Goal: Ask a question: Seek information or help from site administrators or community

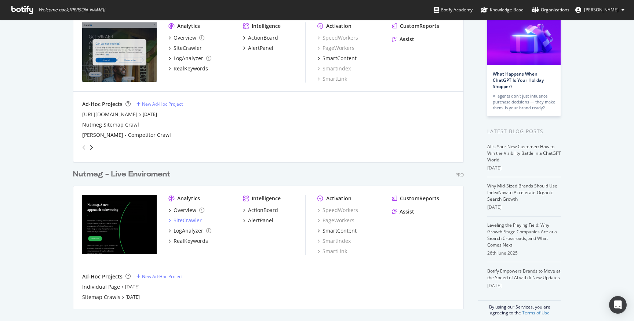
scroll to position [58, 0]
click at [193, 219] on div "SiteCrawler" at bounding box center [187, 220] width 28 height 7
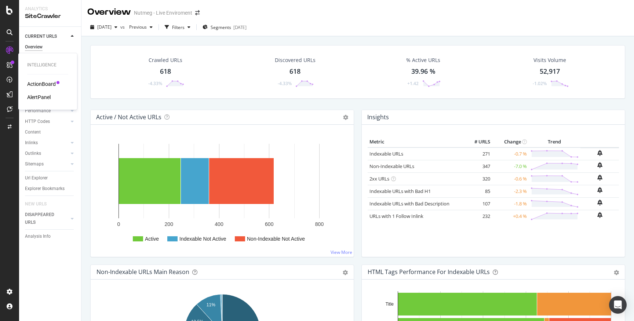
click at [38, 83] on div "ActionBoard" at bounding box center [41, 83] width 29 height 7
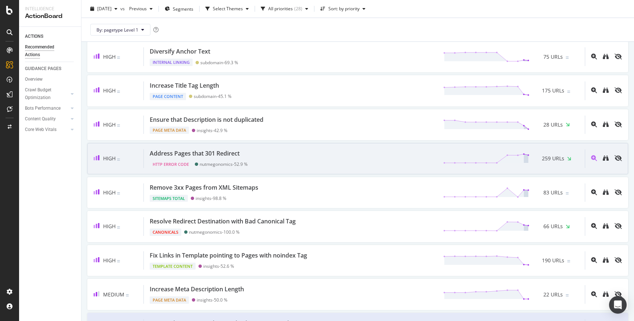
scroll to position [226, 0]
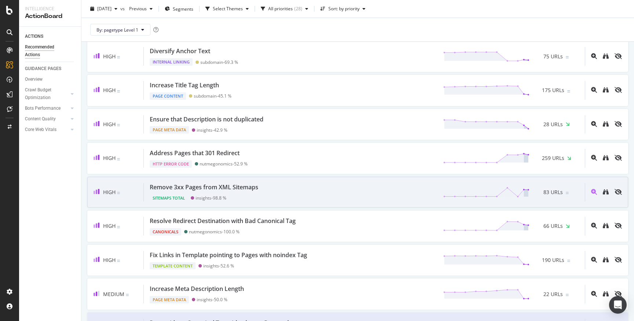
click at [279, 188] on div "Remove 3xx Pages from XML Sitemaps Sitemaps Total insights - 98.8 % 83 URLs" at bounding box center [364, 192] width 441 height 19
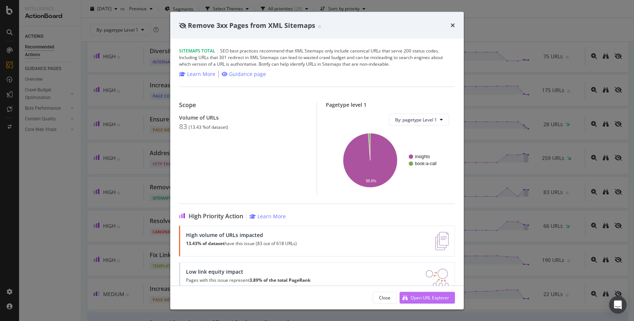
click at [430, 299] on div "Open URL Explorer" at bounding box center [429, 297] width 39 height 6
click at [443, 23] on div "Remove 3xx Pages from XML Sitemaps" at bounding box center [317, 26] width 276 height 10
drag, startPoint x: 450, startPoint y: 23, endPoint x: 448, endPoint y: 26, distance: 4.0
click at [450, 23] on icon "times" at bounding box center [452, 25] width 4 height 6
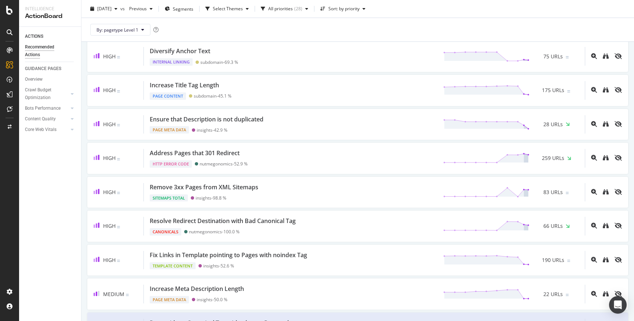
click at [449, 26] on div "By: pagetype Level 1" at bounding box center [357, 29] width 541 height 23
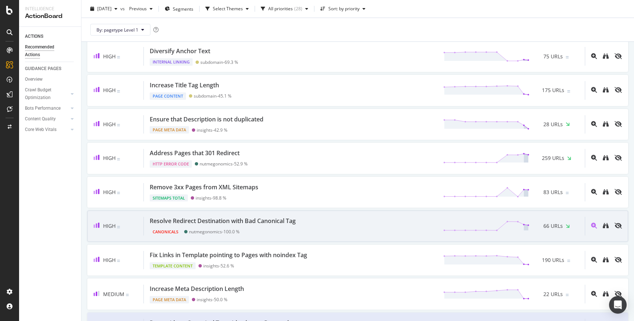
click at [328, 228] on div "Resolve Redirect Destination with Bad Canonical Tag Canonicals nutmegonomics - …" at bounding box center [364, 226] width 441 height 19
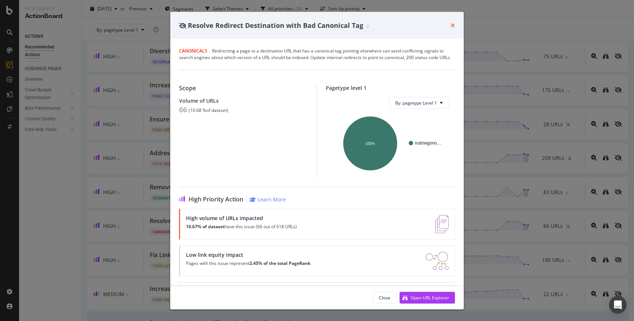
click at [451, 26] on icon "times" at bounding box center [452, 25] width 4 height 6
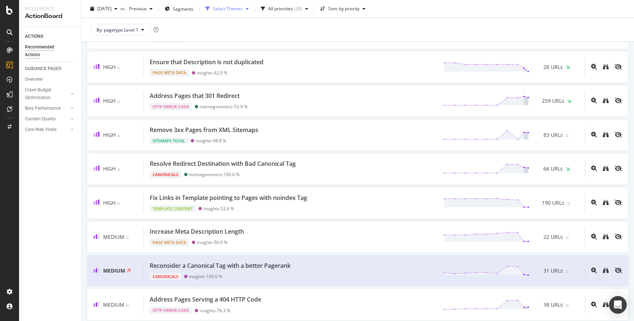
scroll to position [284, 0]
click at [40, 125] on div "DataExports" at bounding box center [41, 126] width 29 height 7
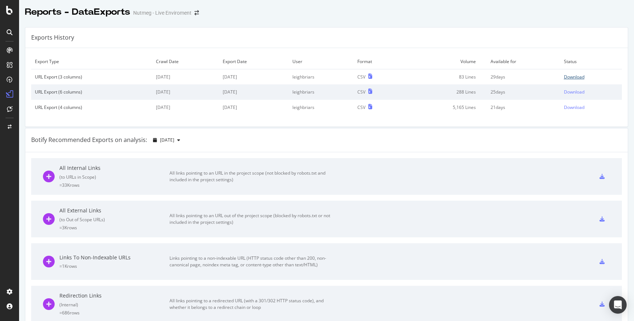
click at [580, 74] on div "Download" at bounding box center [574, 77] width 21 height 6
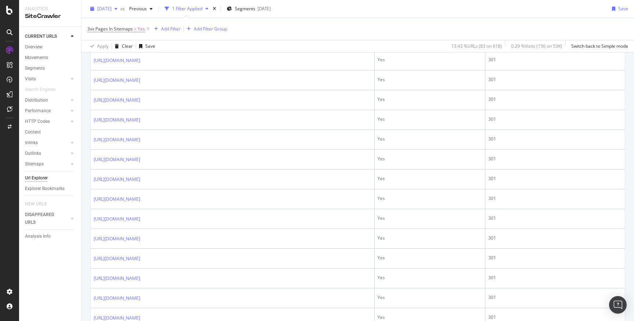
scroll to position [953, 0]
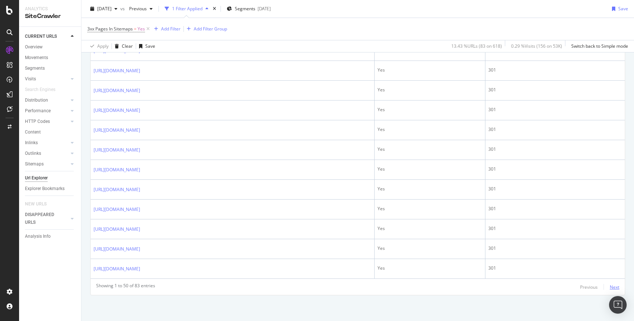
click at [611, 285] on div "Next" at bounding box center [615, 287] width 10 height 6
click at [590, 287] on div "Previous" at bounding box center [589, 287] width 18 height 6
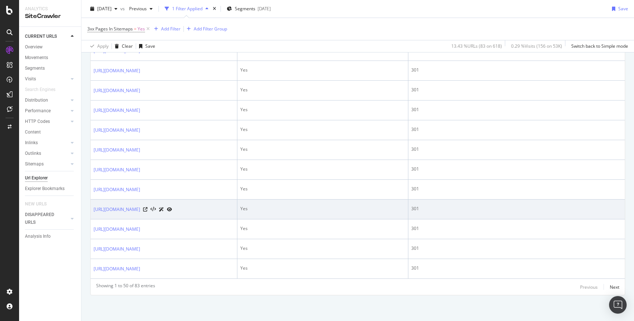
scroll to position [1309, 0]
click at [147, 207] on icon at bounding box center [145, 209] width 4 height 4
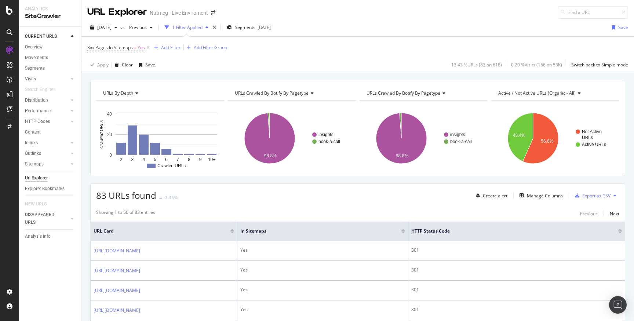
scroll to position [4, 0]
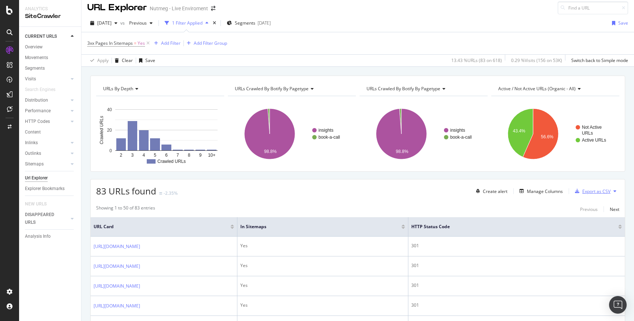
click at [597, 192] on div "Export as CSV" at bounding box center [596, 191] width 28 height 6
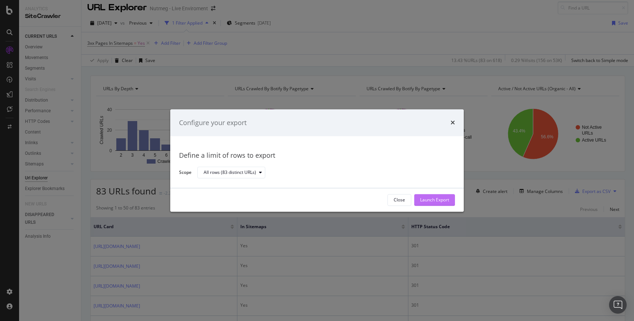
click at [434, 200] on div "Launch Export" at bounding box center [434, 200] width 29 height 6
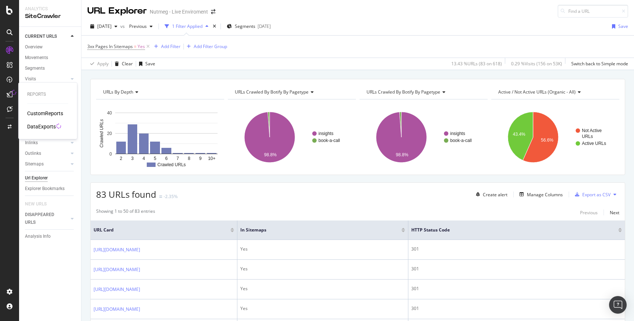
click at [45, 124] on div "DataExports" at bounding box center [41, 126] width 29 height 7
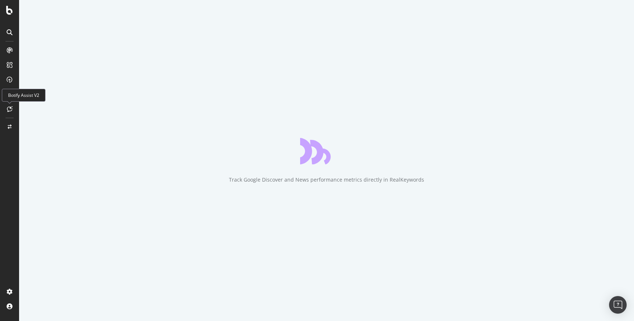
click at [6, 110] on div at bounding box center [10, 109] width 12 height 12
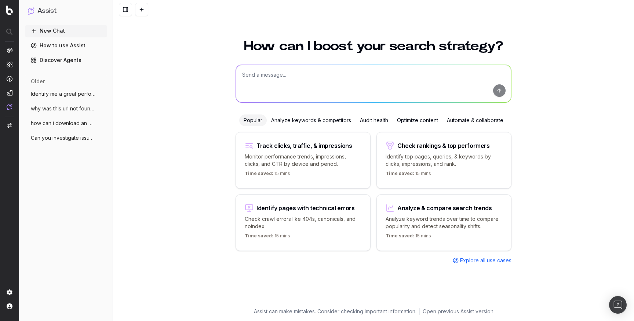
click at [494, 259] on span "Explore all use cases" at bounding box center [485, 260] width 51 height 7
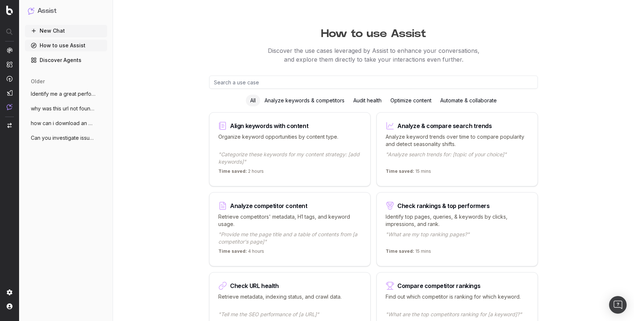
click at [288, 80] on input "text" at bounding box center [373, 82] width 329 height 13
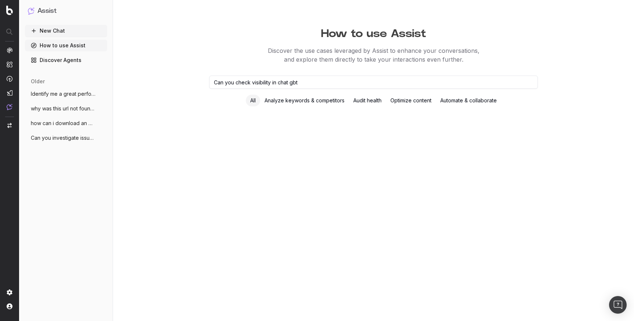
type input "Can you check visibility in chat gbt"
click at [266, 79] on input "Can you check visibility in chat gbt" at bounding box center [373, 82] width 329 height 13
click at [11, 107] on img at bounding box center [10, 107] width 6 height 6
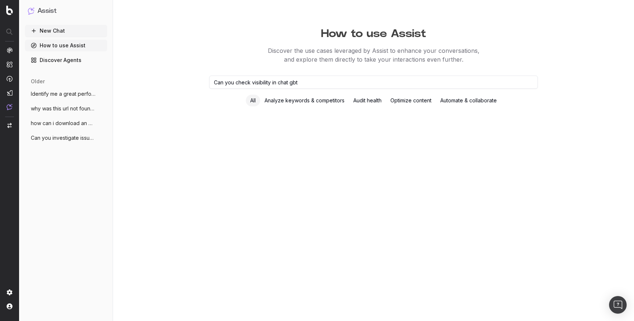
click at [5, 106] on nav at bounding box center [9, 160] width 19 height 321
click at [10, 93] on img at bounding box center [10, 93] width 6 height 6
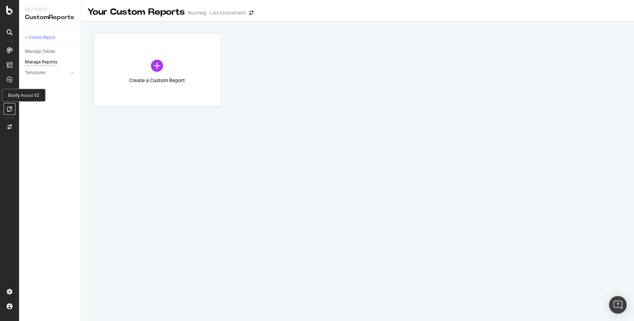
click at [9, 114] on div at bounding box center [10, 109] width 12 height 12
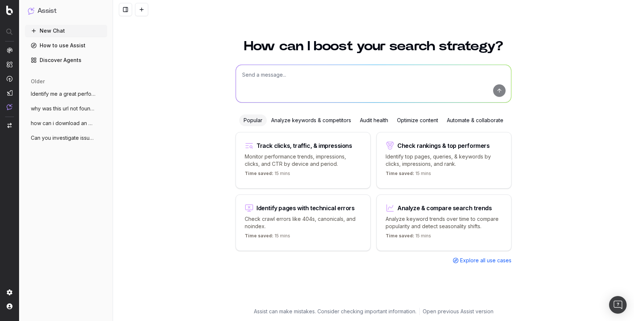
click at [310, 69] on textarea at bounding box center [373, 83] width 275 height 37
paste textarea "Can you check visibility in chat gbt"
type textarea "Can you check visibility in chat gbt"
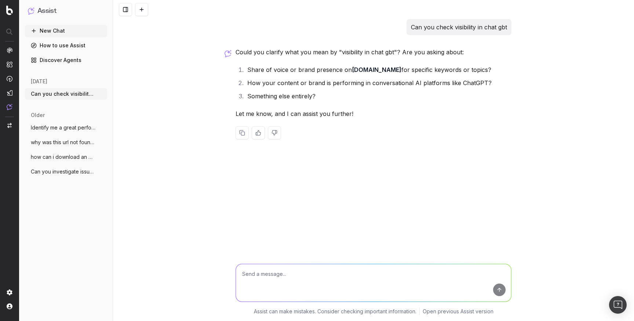
click at [386, 266] on textarea at bounding box center [373, 282] width 275 height 37
type textarea "1"
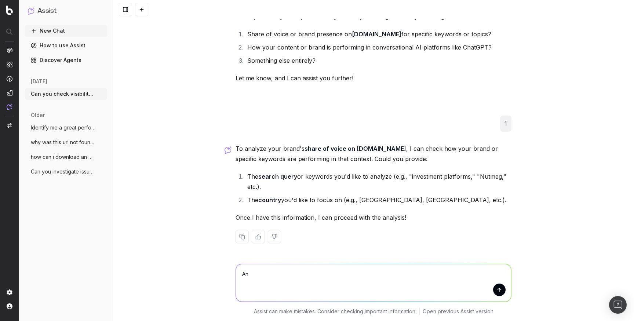
type textarea "A"
type textarea "Any non brand keywords"
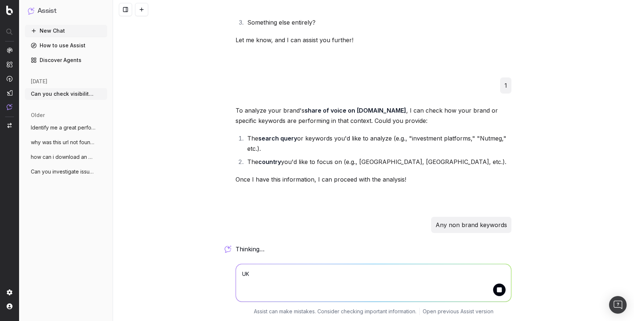
click at [313, 279] on textarea "UK" at bounding box center [373, 282] width 275 height 37
type textarea "U"
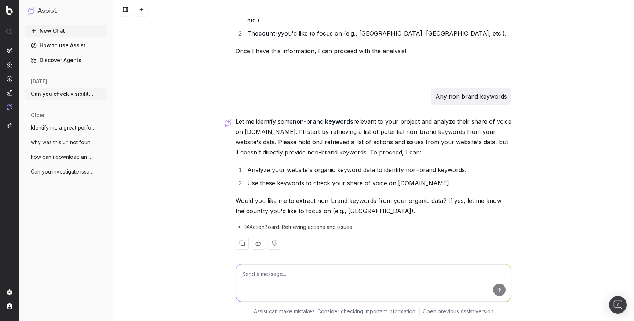
scroll to position [209, 0]
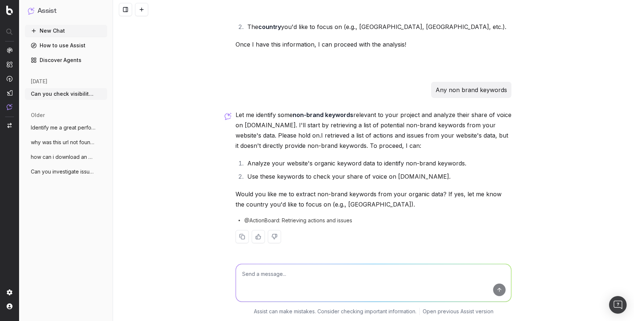
click at [409, 281] on textarea at bounding box center [373, 282] width 275 height 37
type textarea "Yes, [GEOGRAPHIC_DATA]"
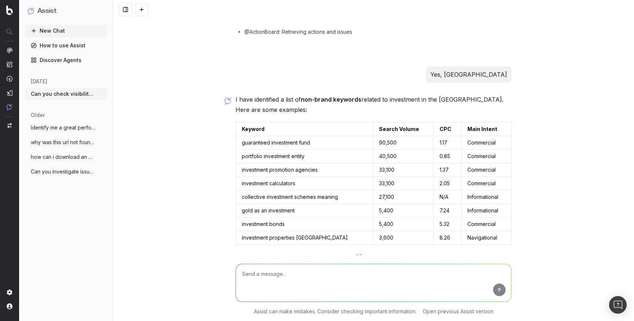
scroll to position [481, 0]
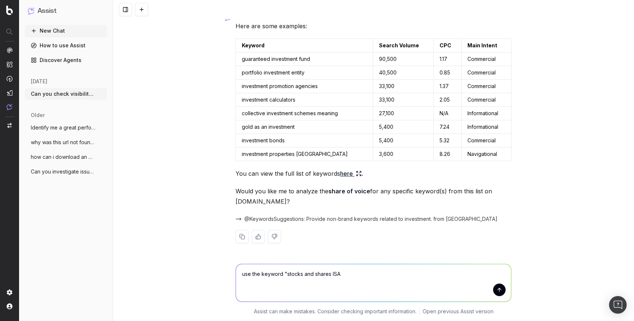
type textarea "use the keyword "stocks and shares ISA""
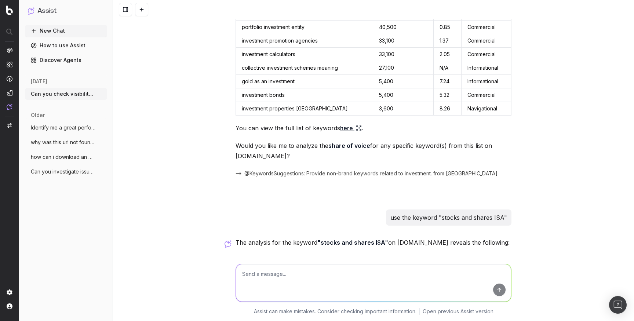
scroll to position [701, 0]
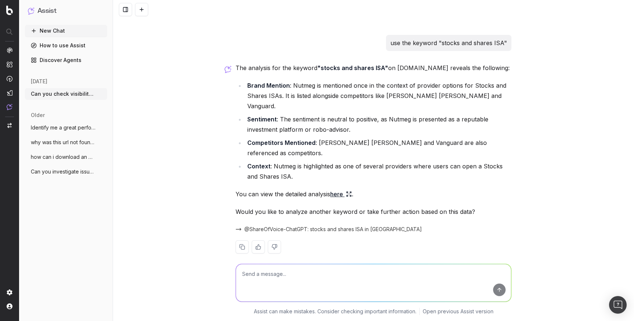
click at [348, 195] on icon at bounding box center [347, 195] width 1 height 1
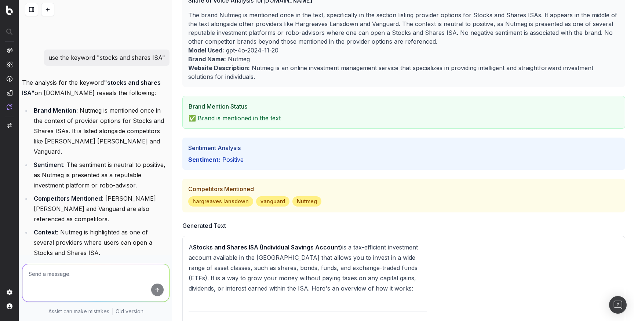
scroll to position [0, 0]
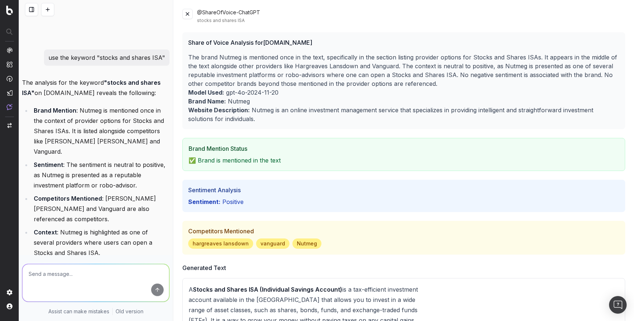
click at [187, 17] on button at bounding box center [187, 14] width 10 height 10
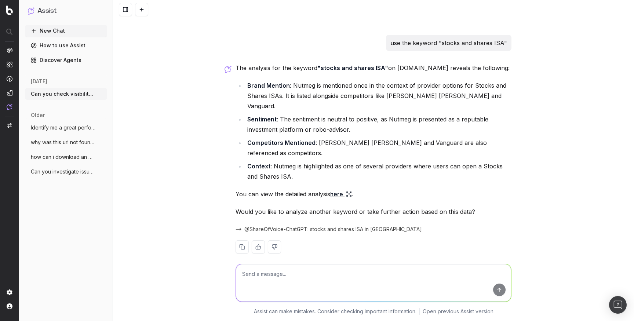
click at [339, 274] on textarea at bounding box center [373, 282] width 275 height 37
type textarea "What is the visibility across other AI platforms?"
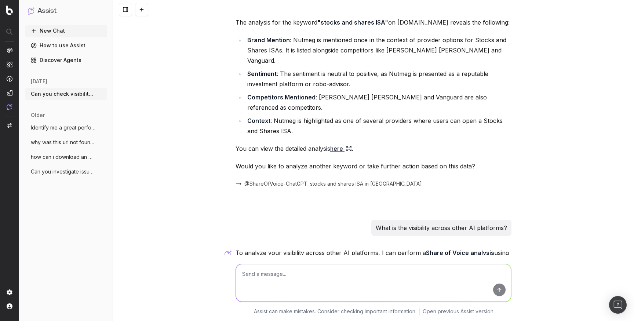
scroll to position [861, 0]
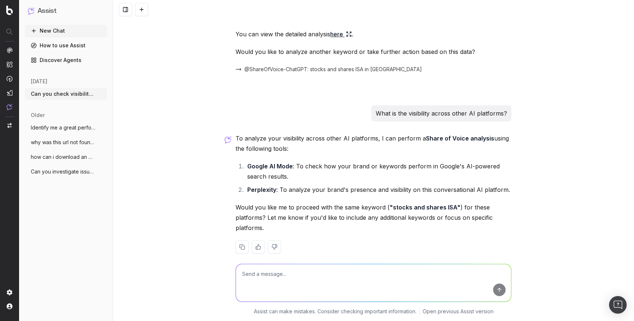
click at [342, 279] on textarea at bounding box center [373, 282] width 275 height 37
type textarea "Yes"
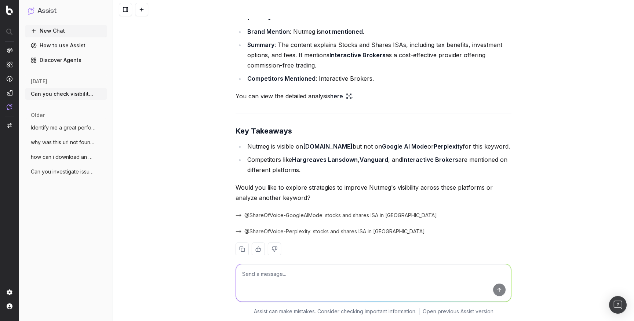
scroll to position [1335, 0]
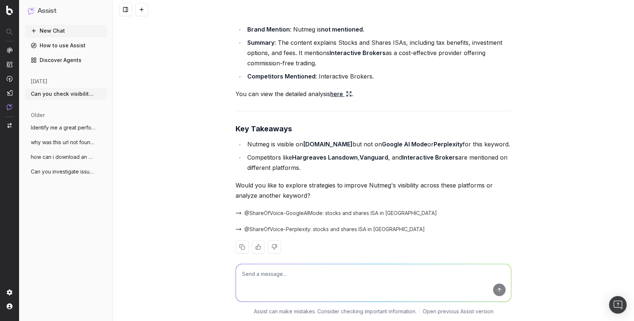
click at [437, 275] on textarea at bounding box center [373, 282] width 275 height 37
type textarea "Yes"
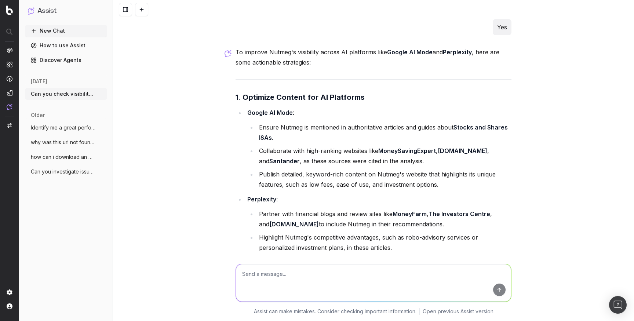
scroll to position [1580, 0]
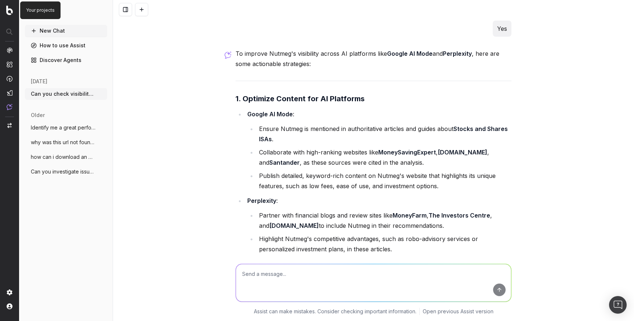
click at [9, 12] on img at bounding box center [9, 11] width 7 height 10
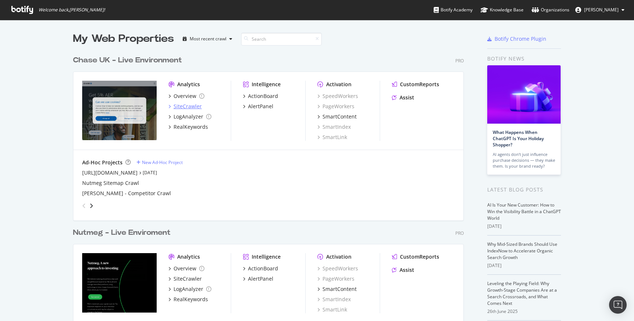
click at [185, 106] on div "SiteCrawler" at bounding box center [187, 106] width 28 height 7
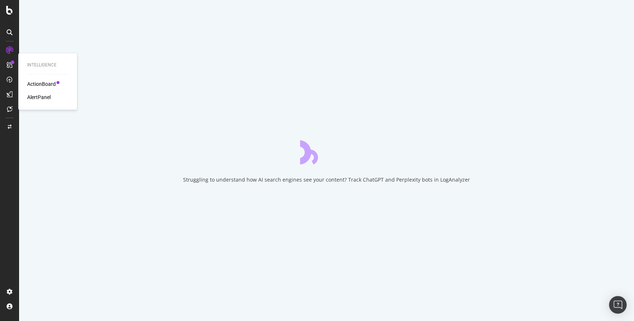
click at [44, 86] on div "ActionBoard" at bounding box center [41, 83] width 29 height 7
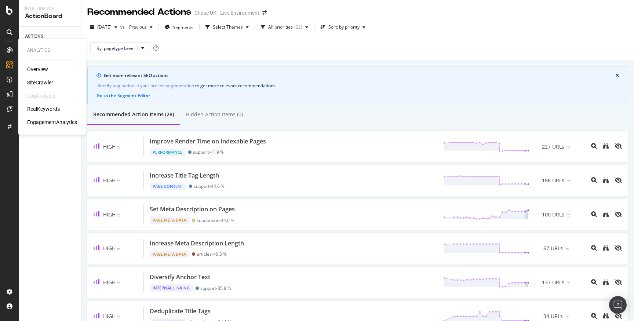
click at [51, 123] on div "EngagementAnalytics" at bounding box center [52, 121] width 50 height 7
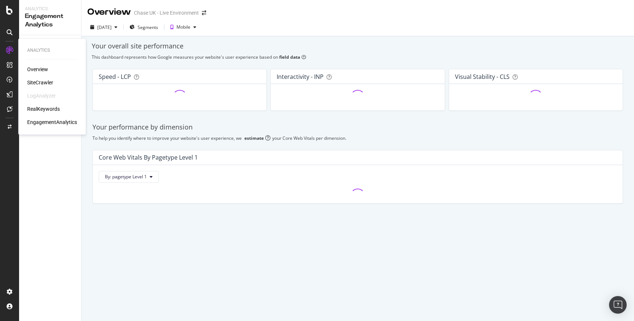
click at [49, 109] on div "RealKeywords" at bounding box center [43, 108] width 33 height 7
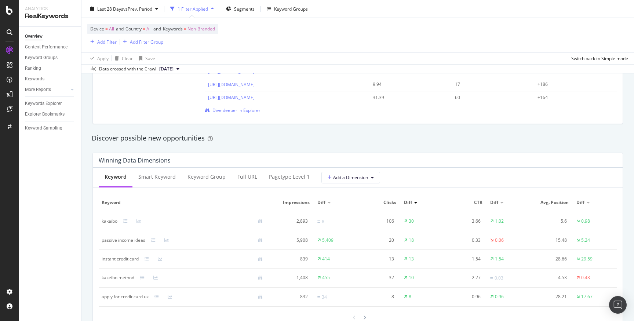
scroll to position [591, 0]
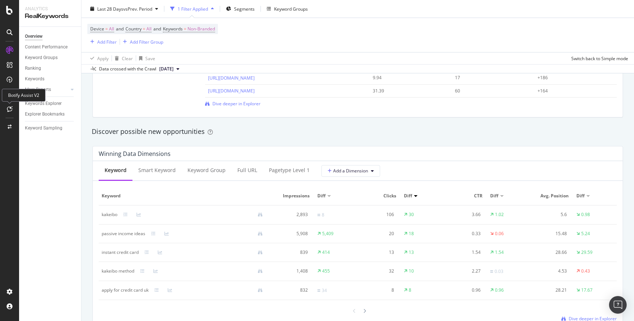
click at [10, 111] on icon at bounding box center [10, 109] width 6 height 6
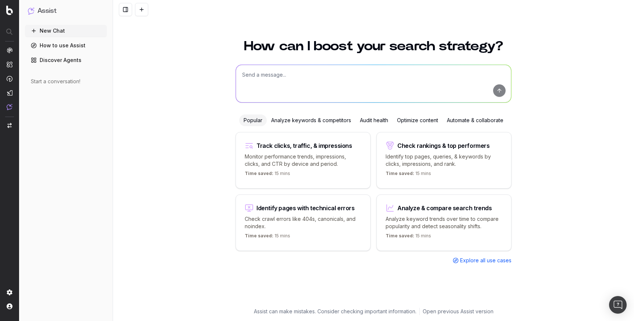
click at [308, 85] on textarea at bounding box center [373, 83] width 275 height 37
type textarea "C"
type textarea "Can you take non-brand keywords from RealKeywords and analyse overall visibilit…"
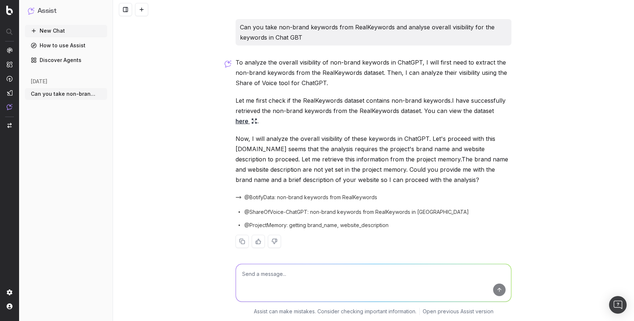
scroll to position [5, 0]
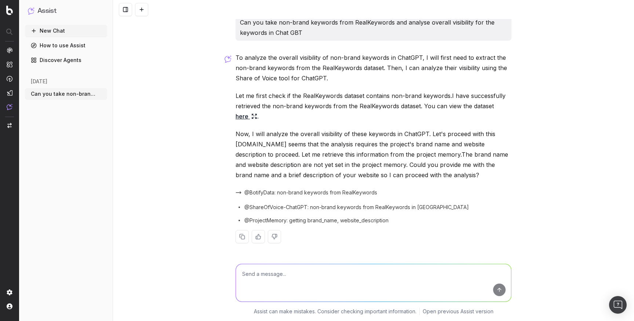
click at [386, 270] on textarea at bounding box center [373, 282] width 275 height 37
click at [330, 273] on textarea at bounding box center [373, 282] width 275 height 37
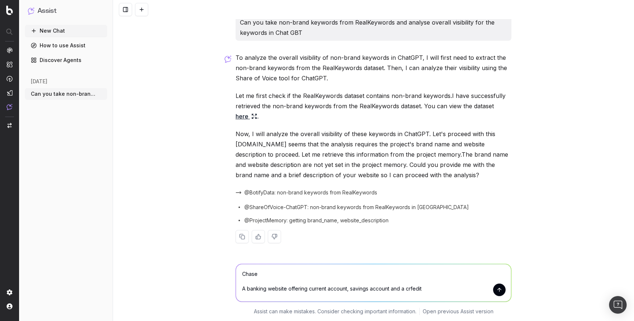
click at [310, 288] on textarea "Chase A banking website offering current account, savings account and a crfedit" at bounding box center [373, 282] width 275 height 37
click at [418, 288] on textarea "Chase A banking website offering a current account, savings account and a crfed…" at bounding box center [373, 282] width 275 height 37
click at [416, 291] on textarea "Chase A banking website offering a current account, savings account and crfedit" at bounding box center [373, 282] width 275 height 37
type textarea "Chase A banking website offering a current account, savings account and credit …"
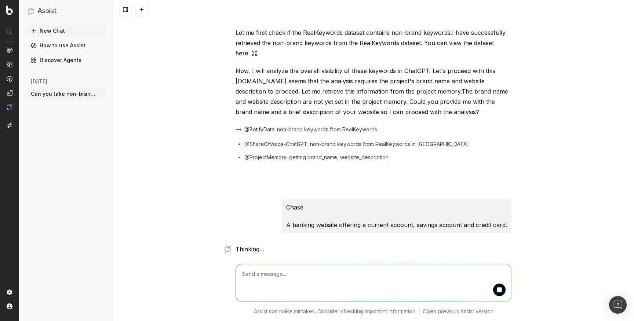
scroll to position [191, 0]
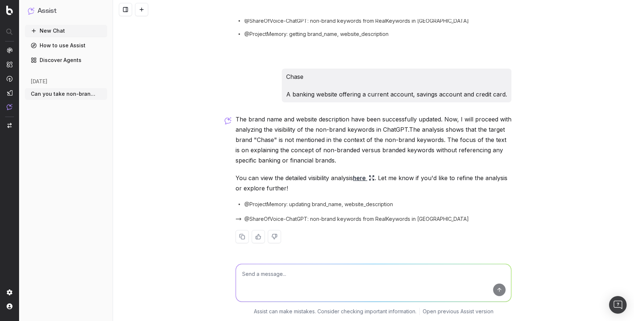
click at [374, 178] on icon at bounding box center [372, 178] width 6 height 6
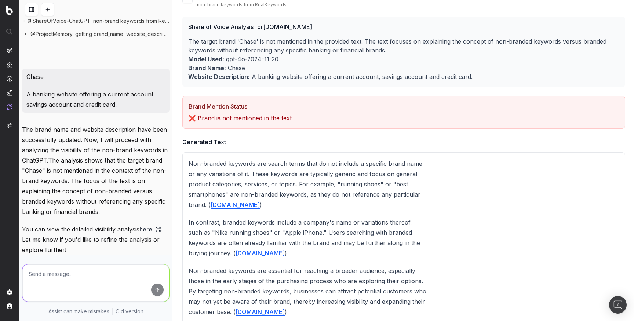
scroll to position [0, 0]
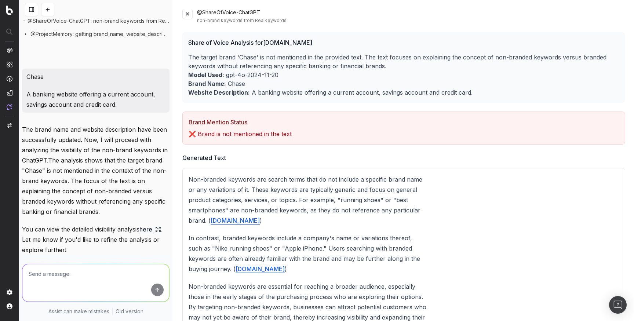
click at [182, 15] on button at bounding box center [187, 14] width 10 height 10
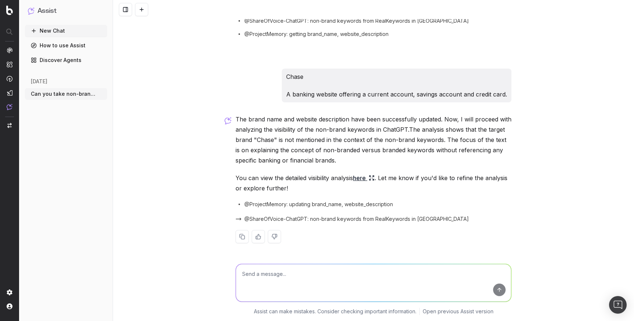
scroll to position [191, 0]
drag, startPoint x: 303, startPoint y: 263, endPoint x: 303, endPoint y: 269, distance: 5.9
click at [302, 263] on div at bounding box center [374, 281] width 282 height 53
drag, startPoint x: 303, startPoint y: 271, endPoint x: 181, endPoint y: 185, distance: 148.7
click at [301, 268] on textarea at bounding box center [373, 282] width 275 height 37
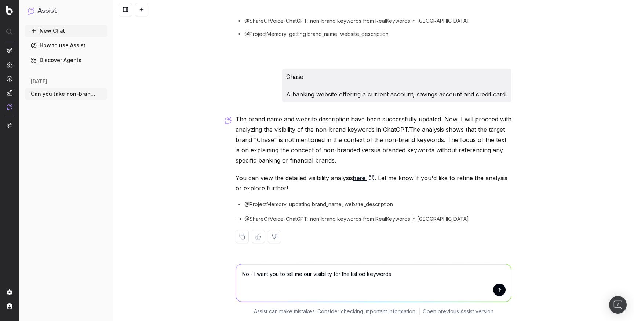
click at [367, 275] on textarea "No - I want you to tell me our visibility for the list od keywords" at bounding box center [373, 282] width 275 height 37
type textarea "No - I want you to tell me our visibility for the list of keywords"
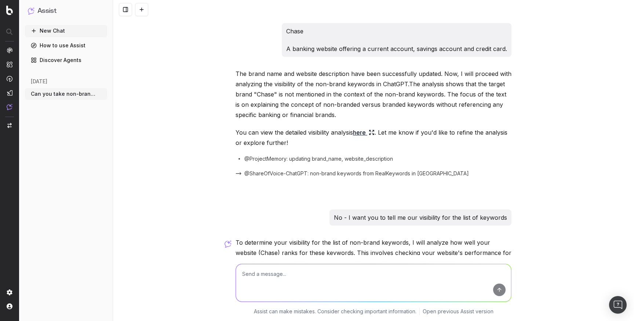
scroll to position [364, 0]
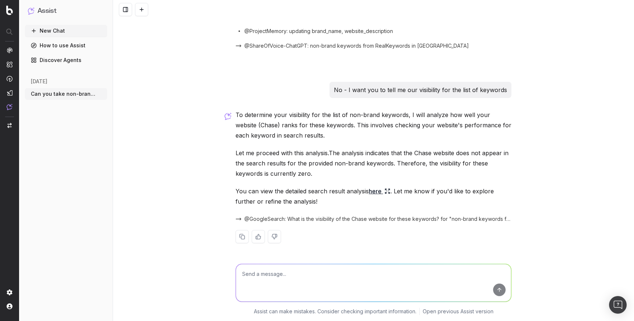
click at [366, 275] on textarea at bounding box center [373, 282] width 275 height 37
click at [80, 30] on button "New Chat" at bounding box center [66, 31] width 82 height 12
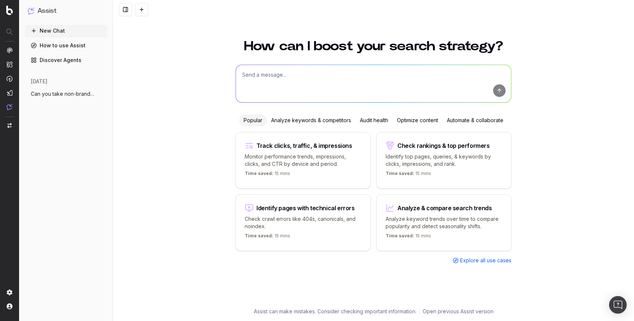
click at [289, 73] on textarea at bounding box center [373, 83] width 275 height 37
click at [269, 74] on textarea "Tell me the visibility for Chase UK in Chat GBT" at bounding box center [373, 83] width 275 height 37
type textarea "Tell me the overall visibility for Chase UK in Chat GBT"
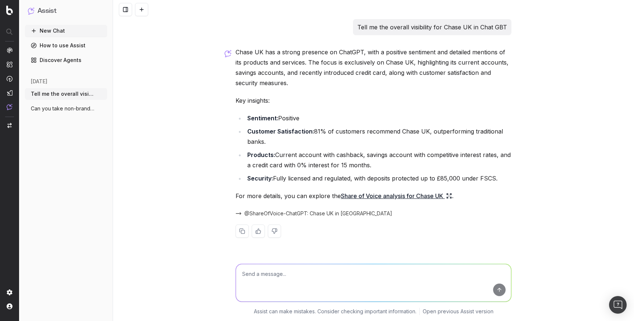
click at [452, 199] on link "Share of Voice analysis for Chase UK" at bounding box center [396, 196] width 111 height 10
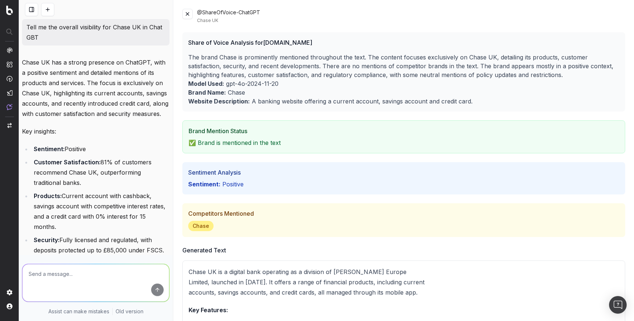
click at [187, 15] on button at bounding box center [187, 14] width 10 height 10
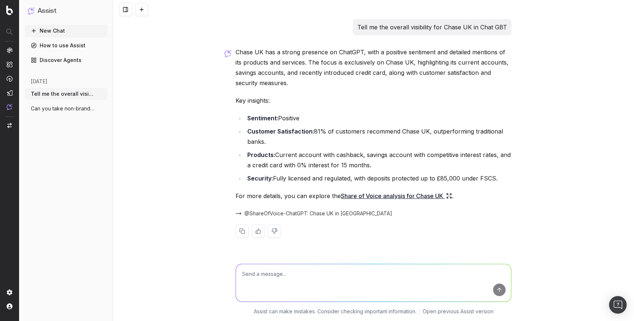
click at [317, 273] on textarea at bounding box center [373, 282] width 275 height 37
click at [296, 215] on span "@ShareOfVoice-ChatGPT: Chase UK in GB" at bounding box center [318, 213] width 148 height 7
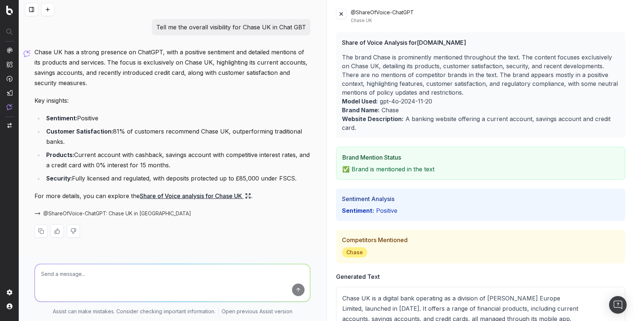
click at [337, 11] on button at bounding box center [341, 14] width 10 height 10
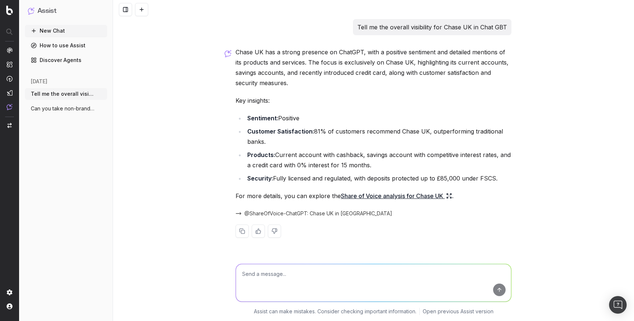
click at [299, 268] on textarea at bounding box center [373, 282] width 275 height 37
type textarea "How does Chase UK perform vs competitors"
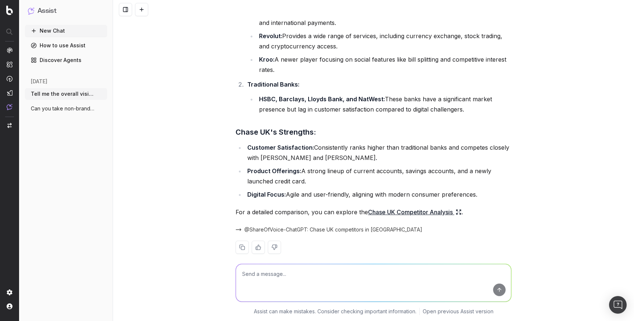
scroll to position [367, 0]
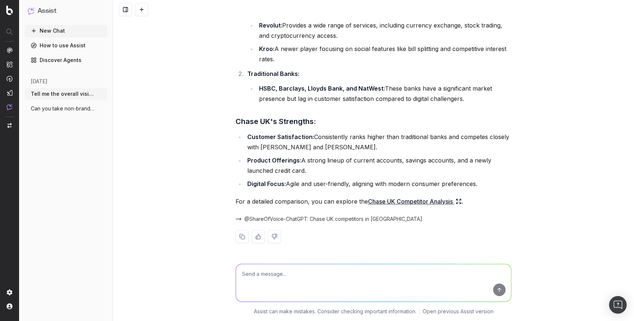
click at [457, 202] on icon at bounding box center [459, 201] width 6 height 6
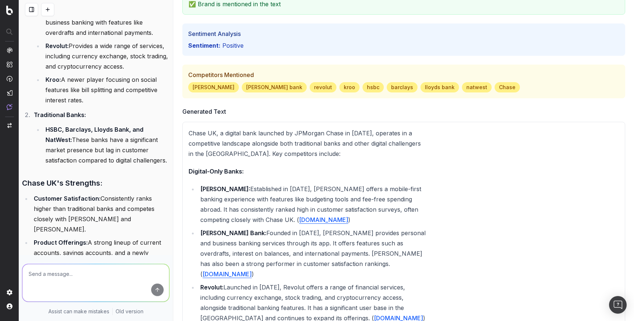
scroll to position [0, 0]
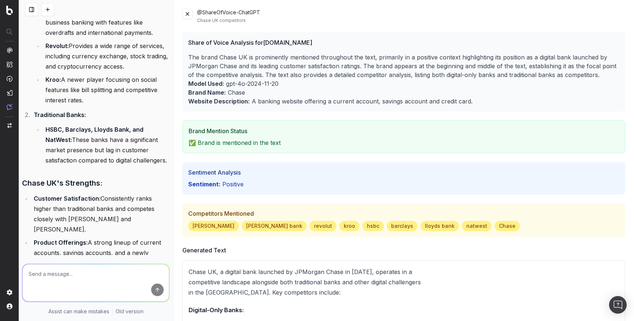
click at [186, 13] on button at bounding box center [187, 14] width 10 height 10
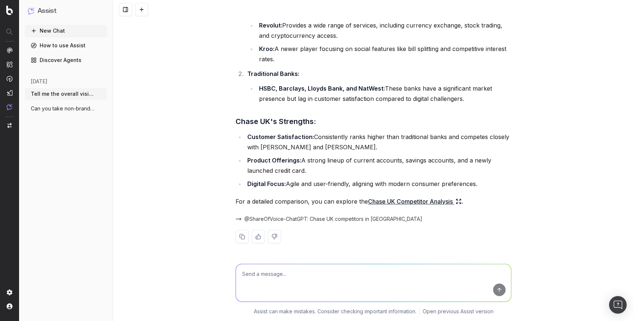
scroll to position [367, 0]
click at [331, 273] on textarea at bounding box center [373, 282] width 275 height 37
type textarea "What search query did you input to get the output"
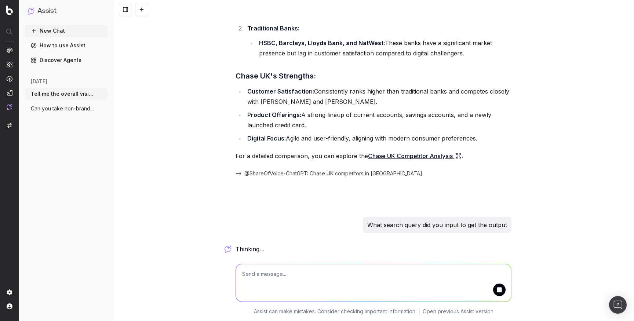
scroll to position [448, 0]
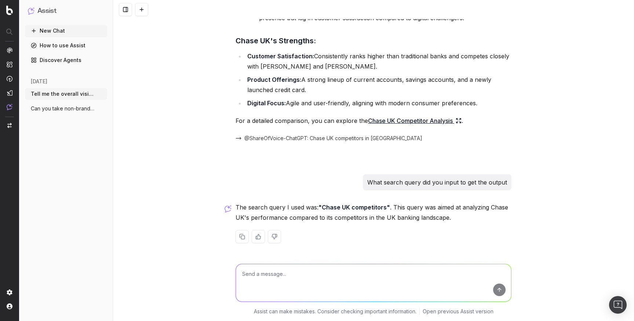
click at [360, 284] on textarea at bounding box center [373, 282] width 275 height 37
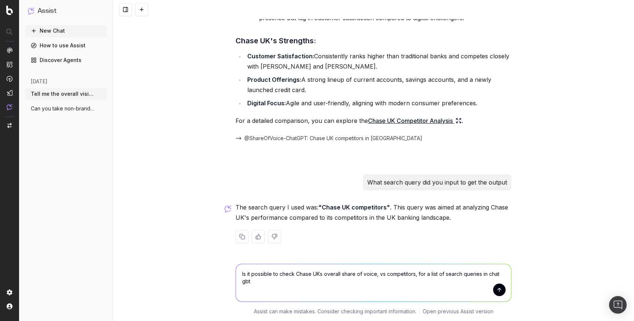
type textarea "Is it possible to check Chase UKs overall share of voice, vs competitors, for a…"
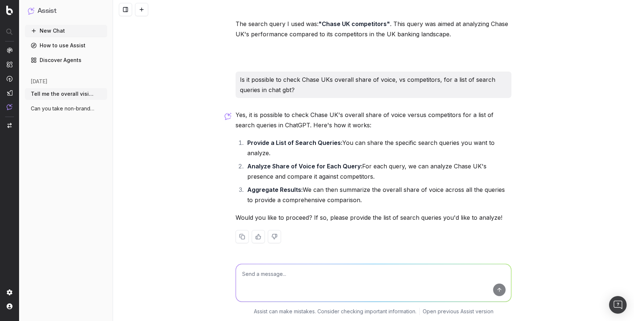
scroll to position [631, 0]
click at [376, 278] on textarea at bounding box center [373, 282] width 275 height 37
click at [507, 286] on textarea "current account savings account credit card" at bounding box center [373, 282] width 275 height 37
type textarea "current account savings account credit card"
click at [500, 289] on button "submit" at bounding box center [499, 290] width 12 height 12
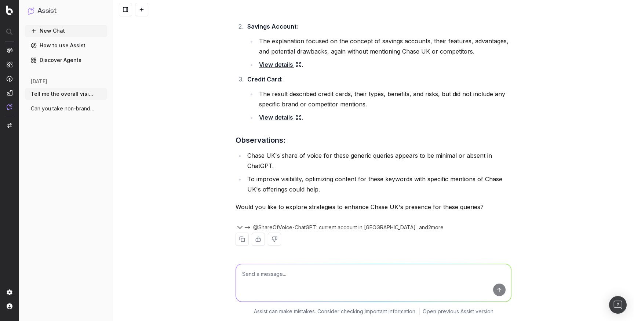
scroll to position [997, 0]
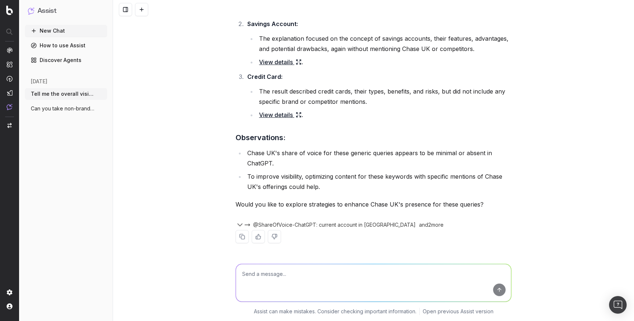
click at [376, 273] on textarea at bounding box center [373, 282] width 275 height 37
type textarea "Can you use your own list of keywords that relate to the above list of 3?"
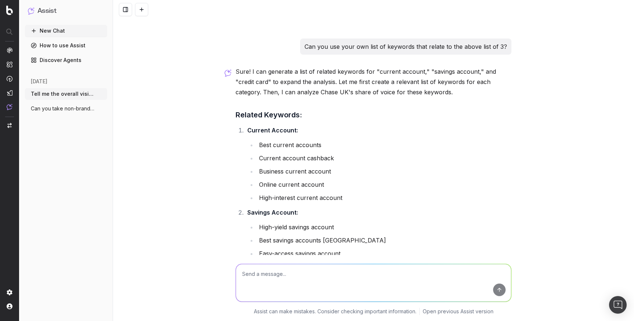
scroll to position [1385, 0]
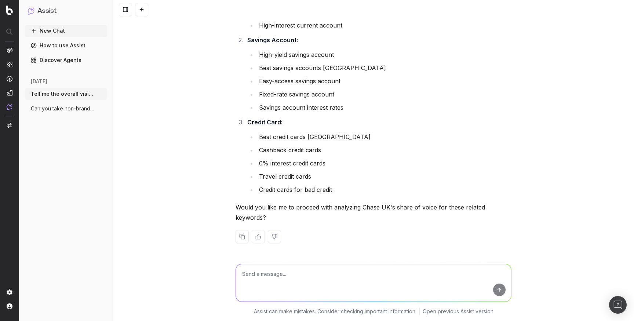
click at [347, 274] on textarea at bounding box center [373, 282] width 275 height 37
type textarea "Sure"
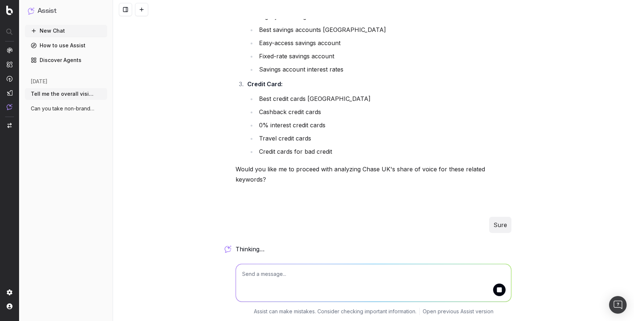
click at [191, 70] on div "Tell me the overall visibility for Chase UK in Chat GBT Chase UK has a strong p…" at bounding box center [373, 160] width 521 height 321
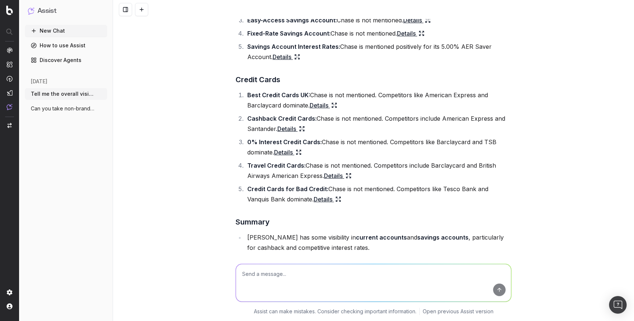
scroll to position [1965, 0]
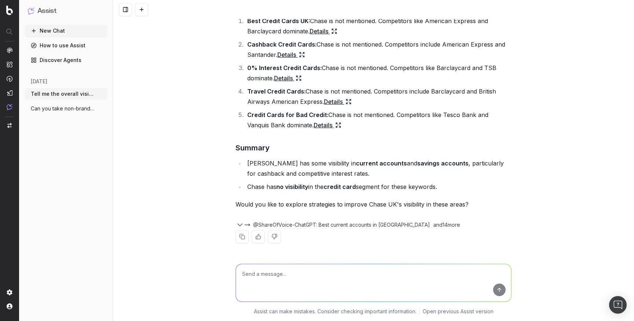
click at [340, 282] on textarea at bounding box center [373, 282] width 275 height 37
type textarea "Are you able to provide an overall 'score' vs competitors?"
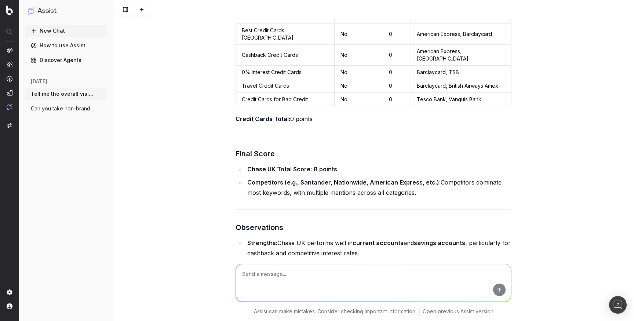
scroll to position [2694, 0]
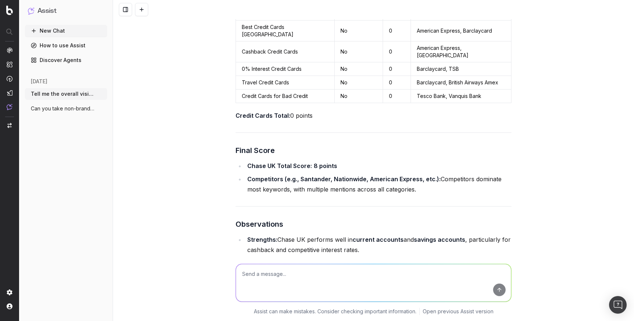
click at [326, 281] on textarea at bounding box center [373, 282] width 275 height 37
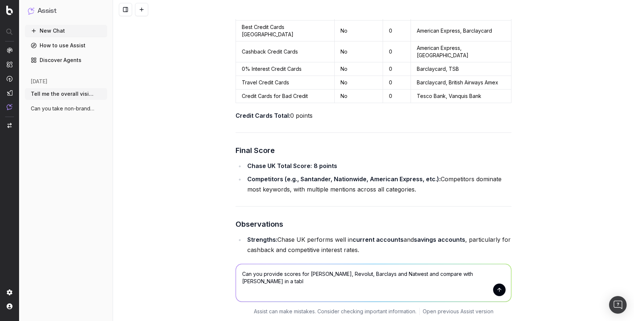
type textarea "Can you provide scores for Monzo, Revolut, Barclays and Natwest and compare wit…"
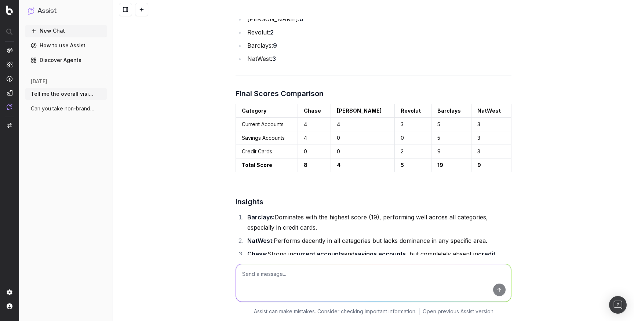
scroll to position [3765, 0]
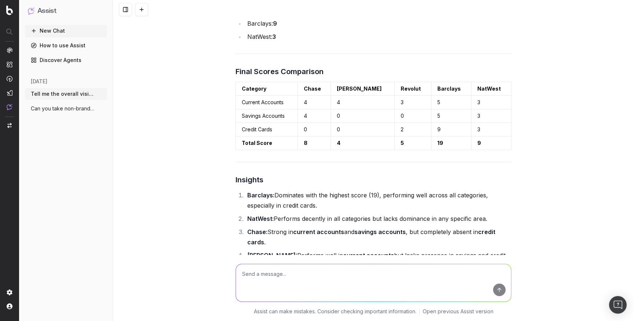
click at [377, 271] on textarea at bounding box center [373, 282] width 275 height 37
type textarea "H"
type textarea "Strategy to perform better for credit cards"
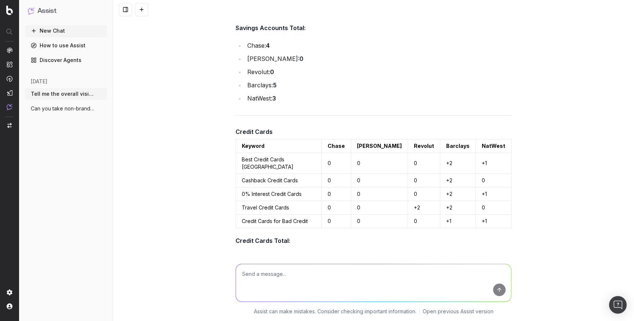
scroll to position [3512, 0]
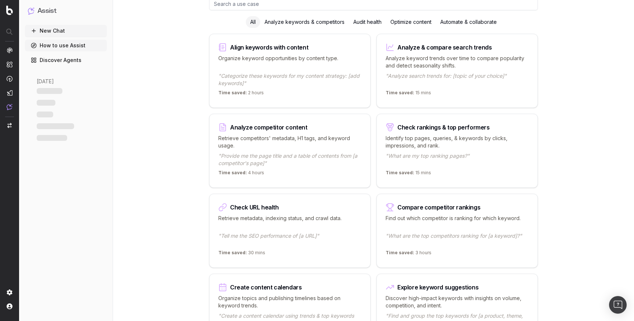
scroll to position [79, 0]
click at [461, 20] on div "Automate & collaborate" at bounding box center [468, 22] width 65 height 12
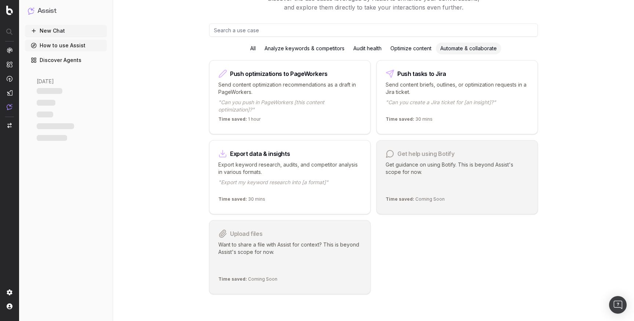
scroll to position [50, 0]
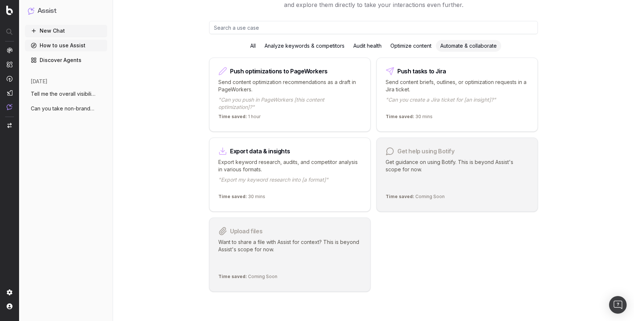
click at [252, 51] on div "All" at bounding box center [253, 46] width 14 height 12
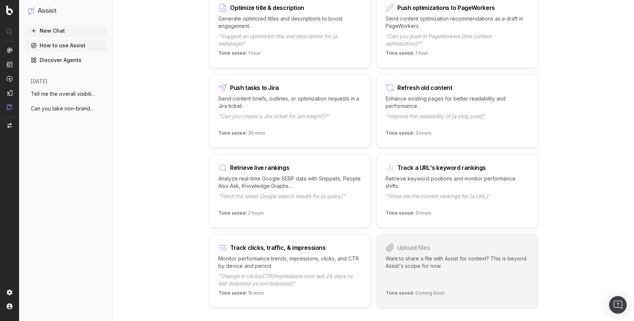
scroll to position [854, 0]
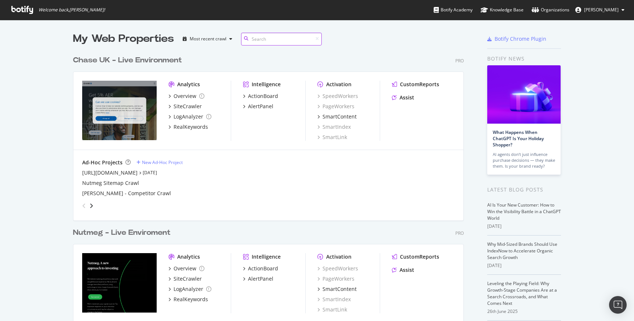
scroll to position [321, 396]
click at [29, 141] on div "My Web Properties Most recent crawl Chase [GEOGRAPHIC_DATA] - Live Environment …" at bounding box center [317, 203] width 634 height 366
click at [191, 105] on div "SiteCrawler" at bounding box center [187, 106] width 28 height 7
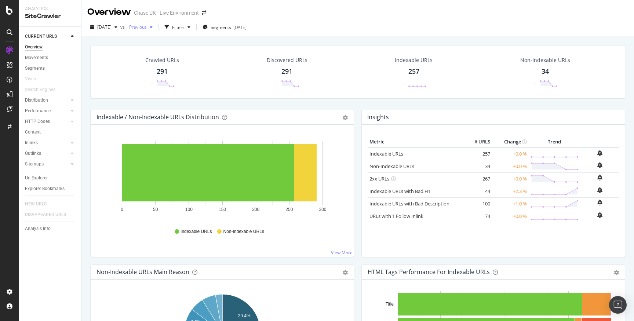
drag, startPoint x: 160, startPoint y: 30, endPoint x: 164, endPoint y: 28, distance: 4.9
click at [154, 24] on div "Previous" at bounding box center [140, 27] width 29 height 11
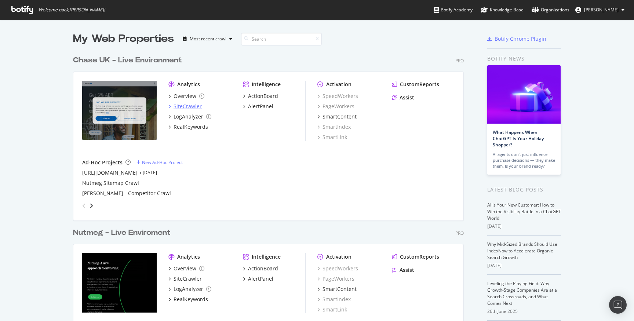
click at [192, 107] on div "SiteCrawler" at bounding box center [187, 106] width 28 height 7
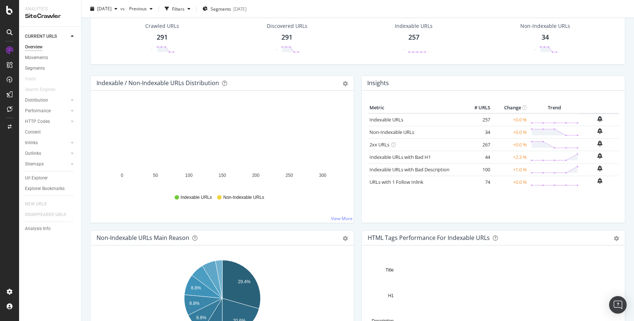
scroll to position [35, 0]
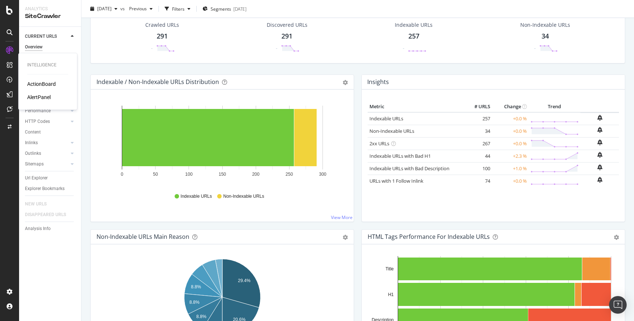
click at [50, 82] on div "ActionBoard" at bounding box center [41, 83] width 29 height 7
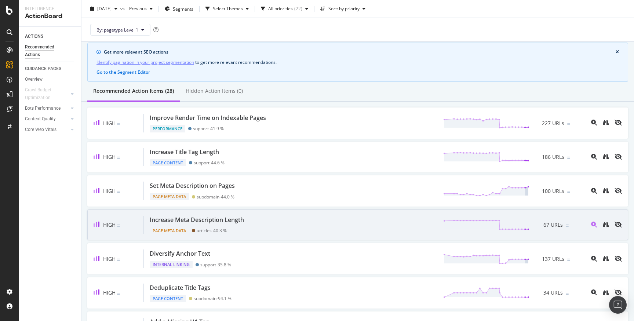
scroll to position [21, 0]
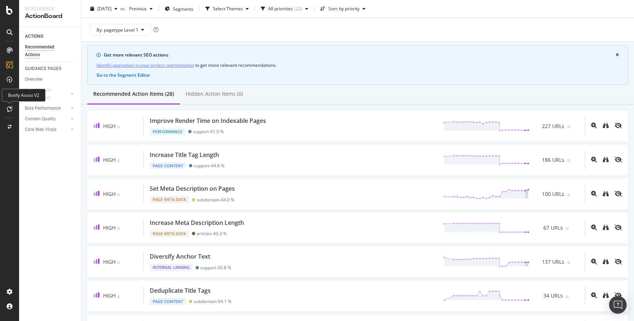
click at [11, 109] on icon at bounding box center [10, 109] width 6 height 6
